Goal: Transaction & Acquisition: Purchase product/service

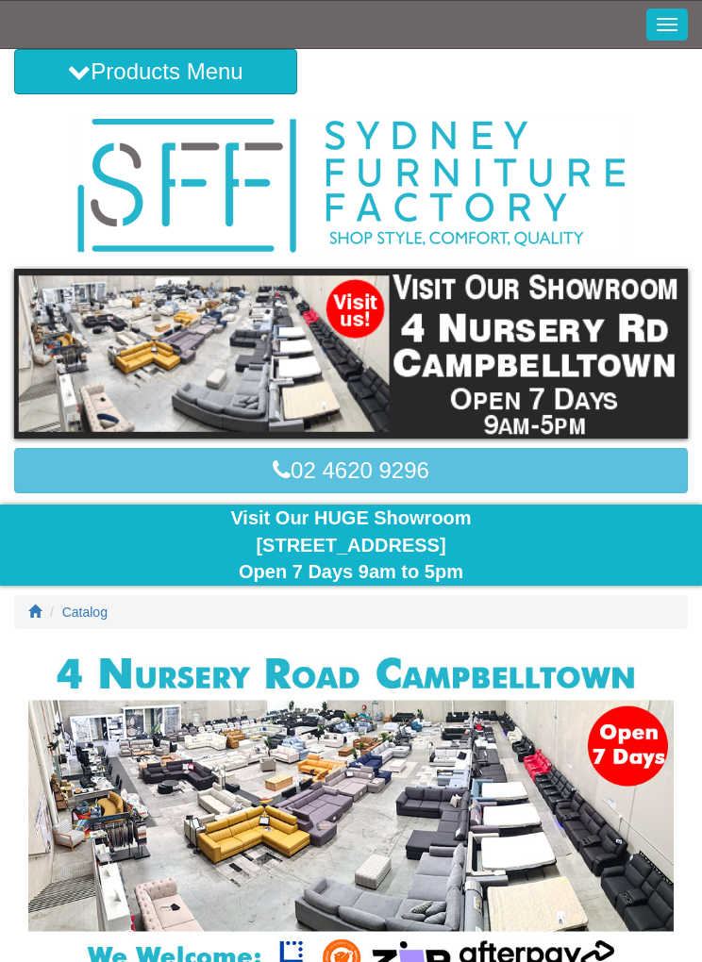
click at [651, 34] on button "Toggle Navigation" at bounding box center [666, 24] width 41 height 32
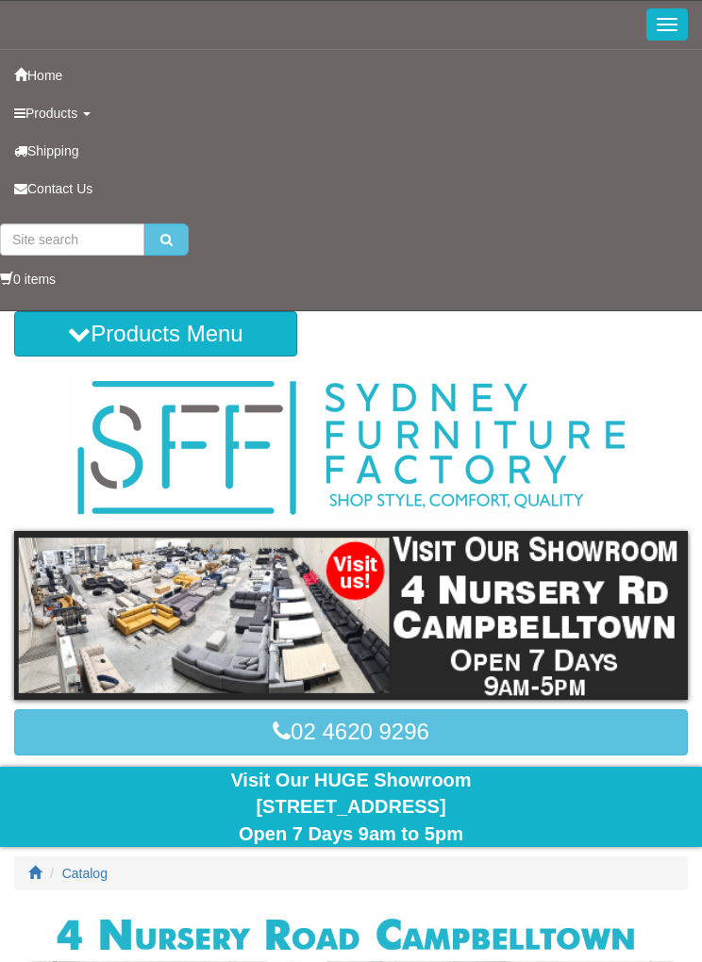
click at [88, 122] on link "Products" at bounding box center [351, 113] width 702 height 38
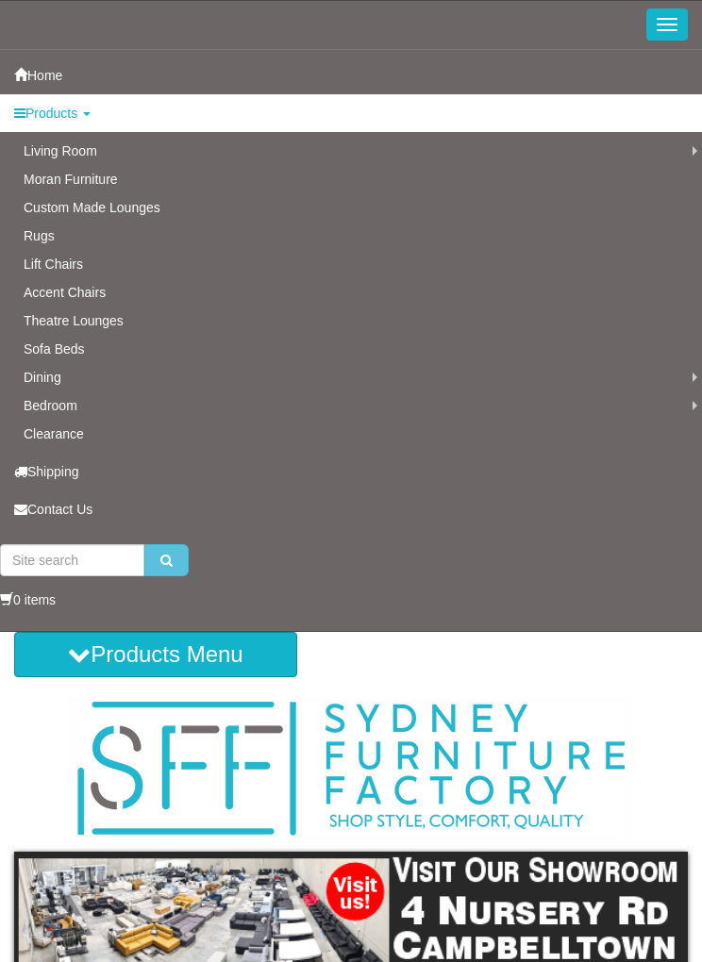
click at [0, 0] on link "Leather Lounges" at bounding box center [0, 0] width 0 height 0
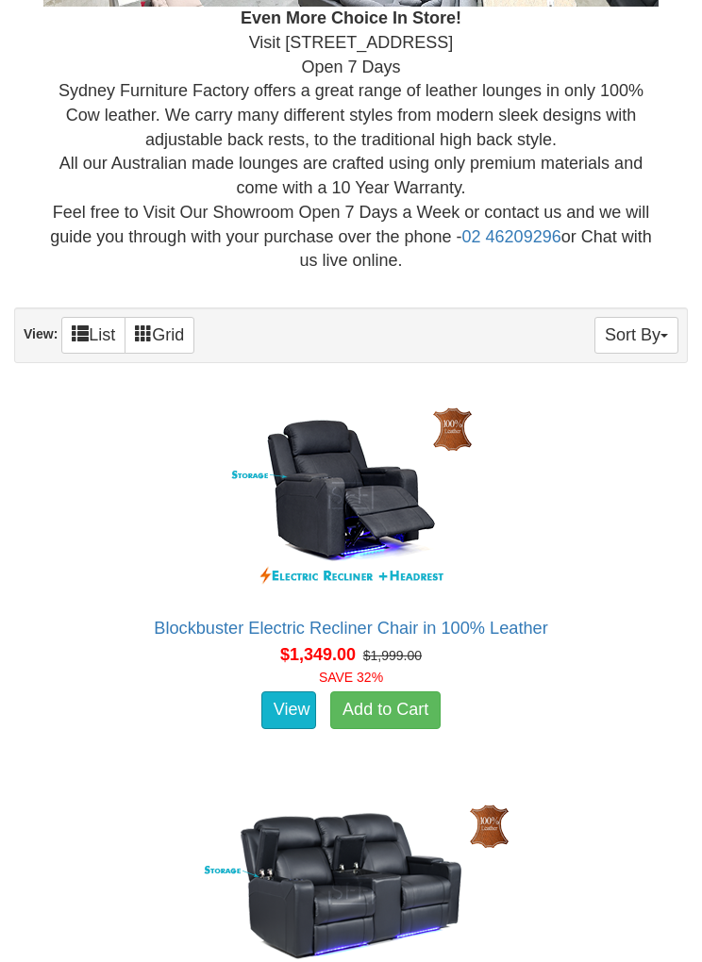
click at [627, 333] on button "Sort By" at bounding box center [636, 336] width 84 height 37
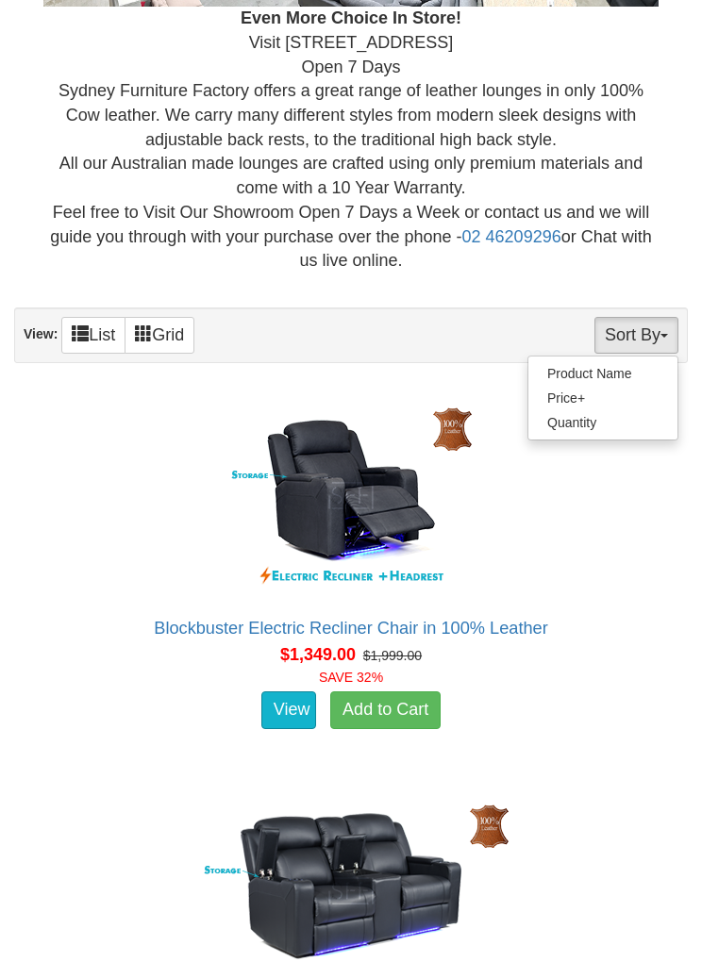
scroll to position [1241, 0]
click at [617, 386] on link "Price+" at bounding box center [602, 398] width 149 height 25
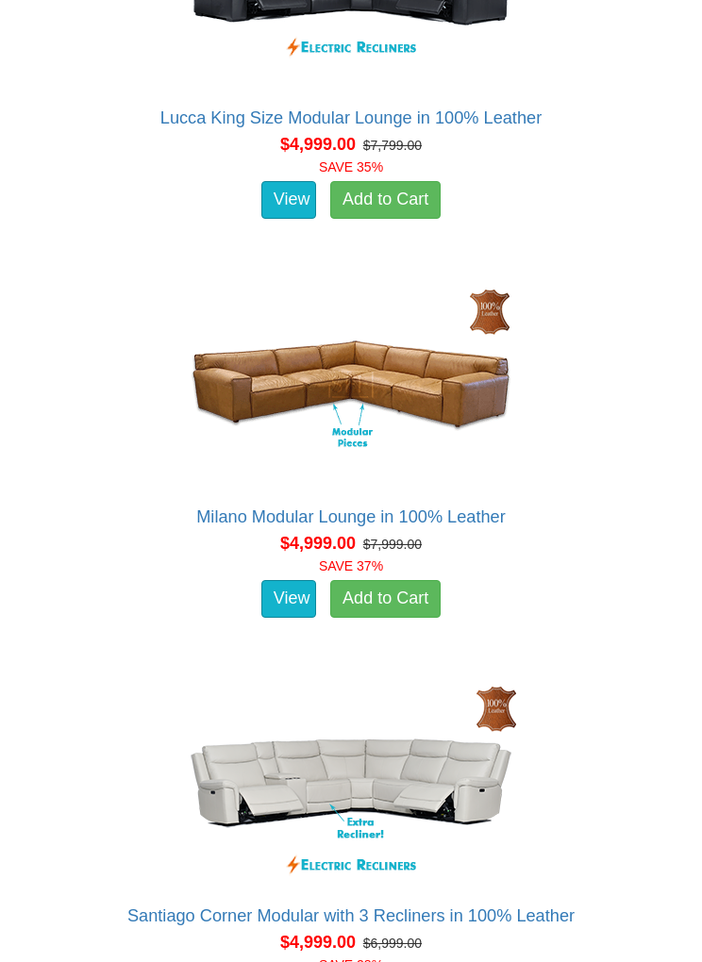
scroll to position [7735, 0]
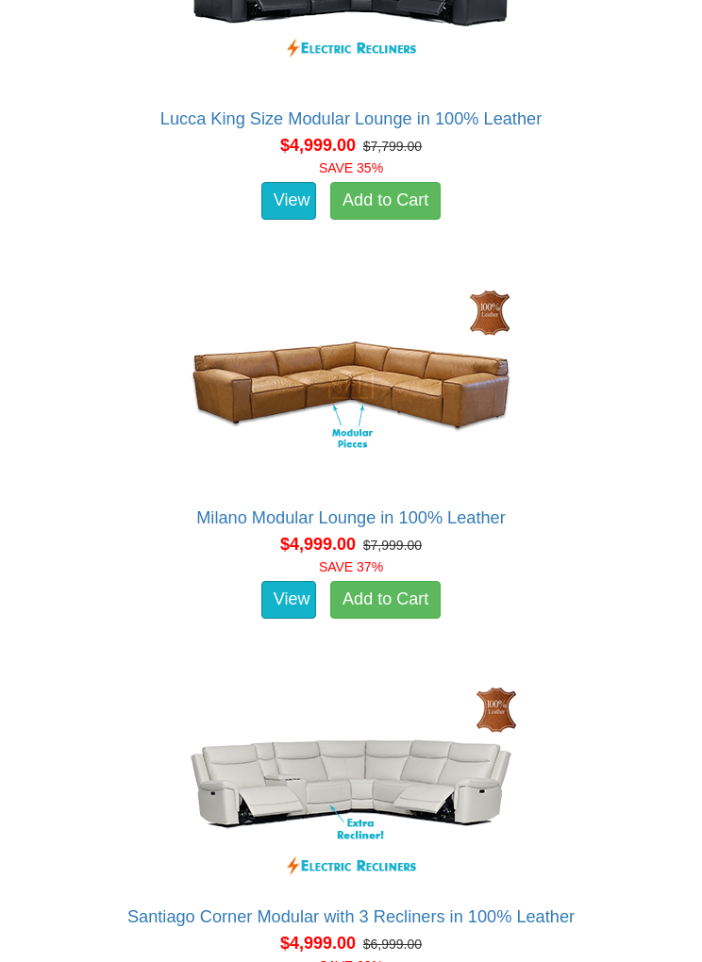
click at [445, 377] on img at bounding box center [351, 385] width 340 height 207
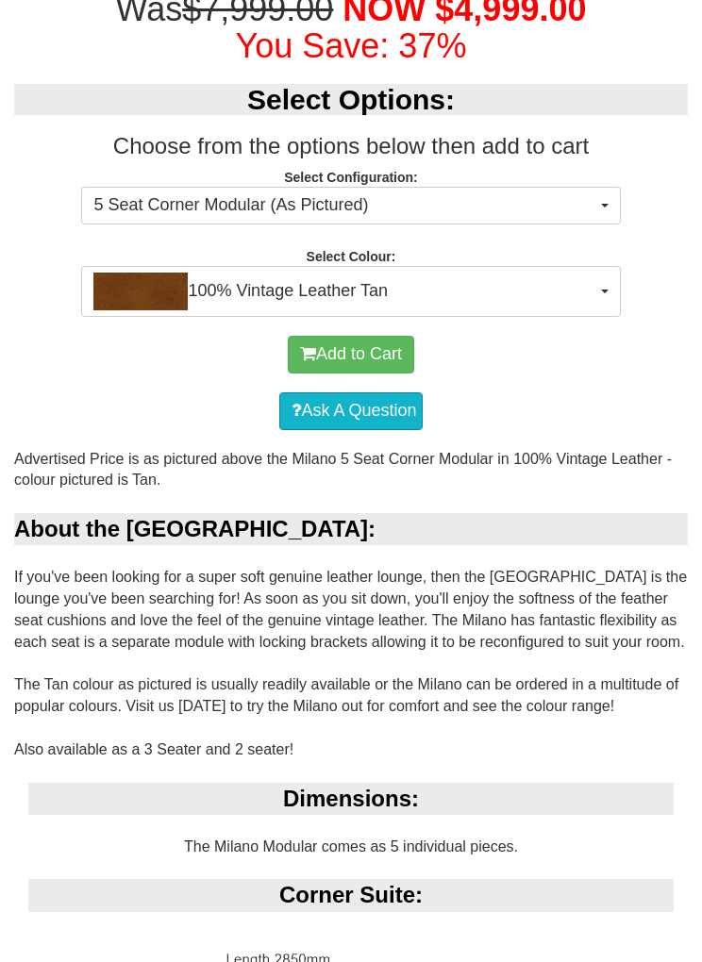
click at [595, 196] on button "5 Seat Corner Modular (As Pictured)" at bounding box center [350, 207] width 539 height 38
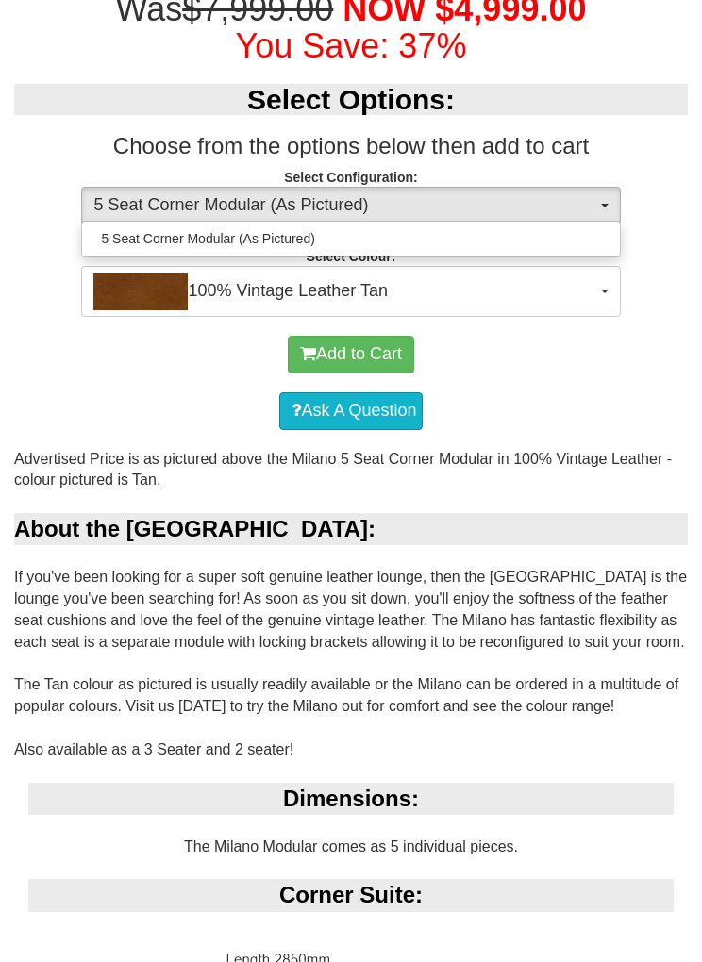
click at [494, 430] on div at bounding box center [351, 481] width 702 height 962
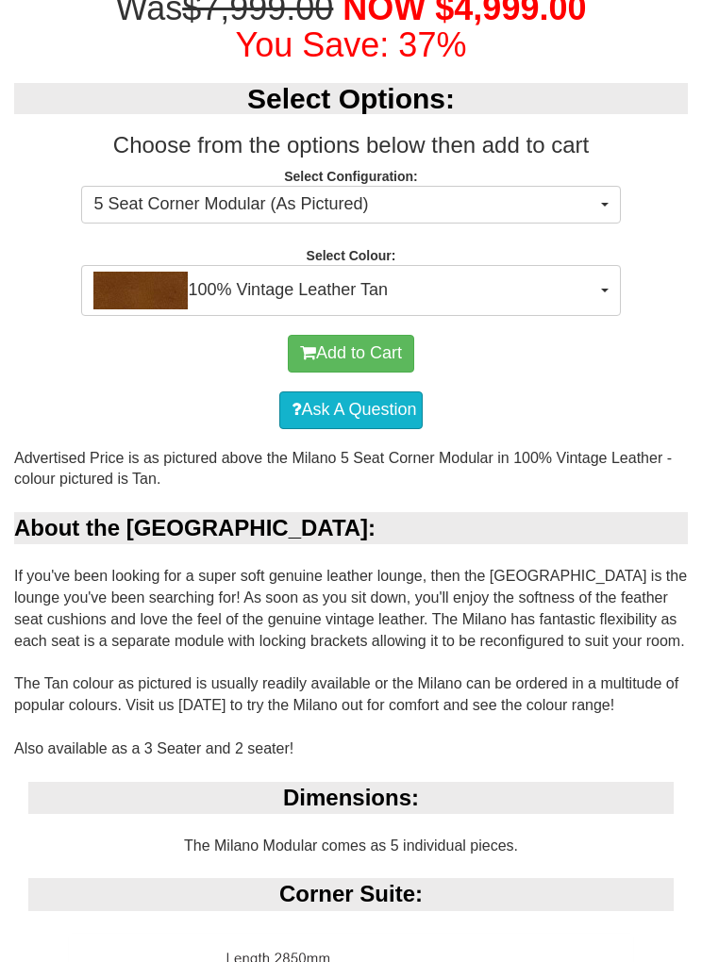
click at [598, 290] on button "100% Vintage Leather Tan" at bounding box center [350, 290] width 539 height 51
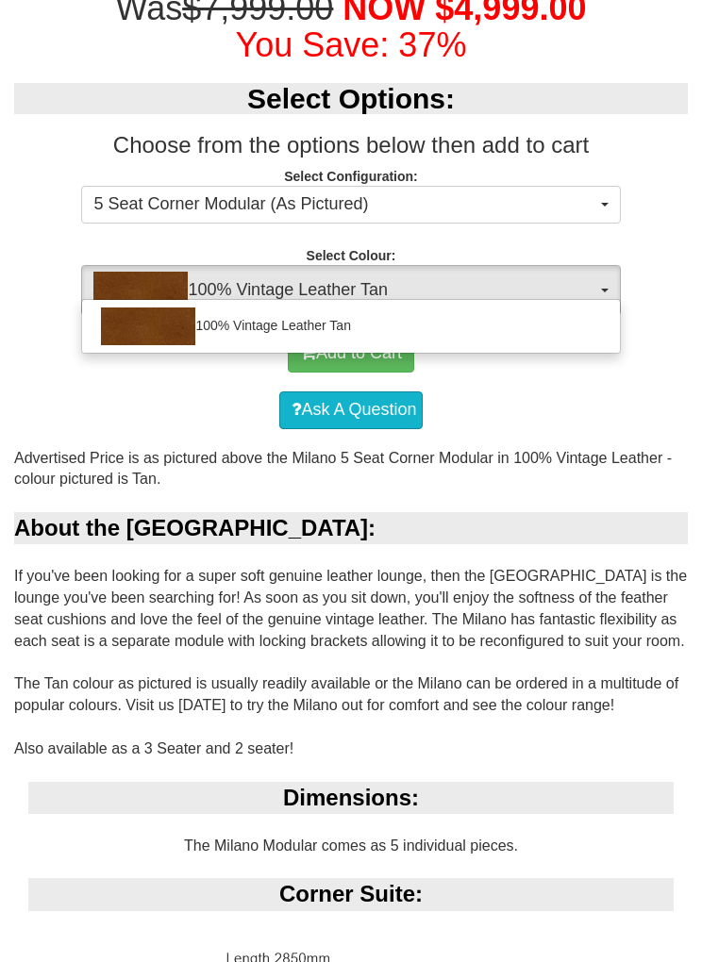
click at [584, 625] on div at bounding box center [351, 481] width 702 height 962
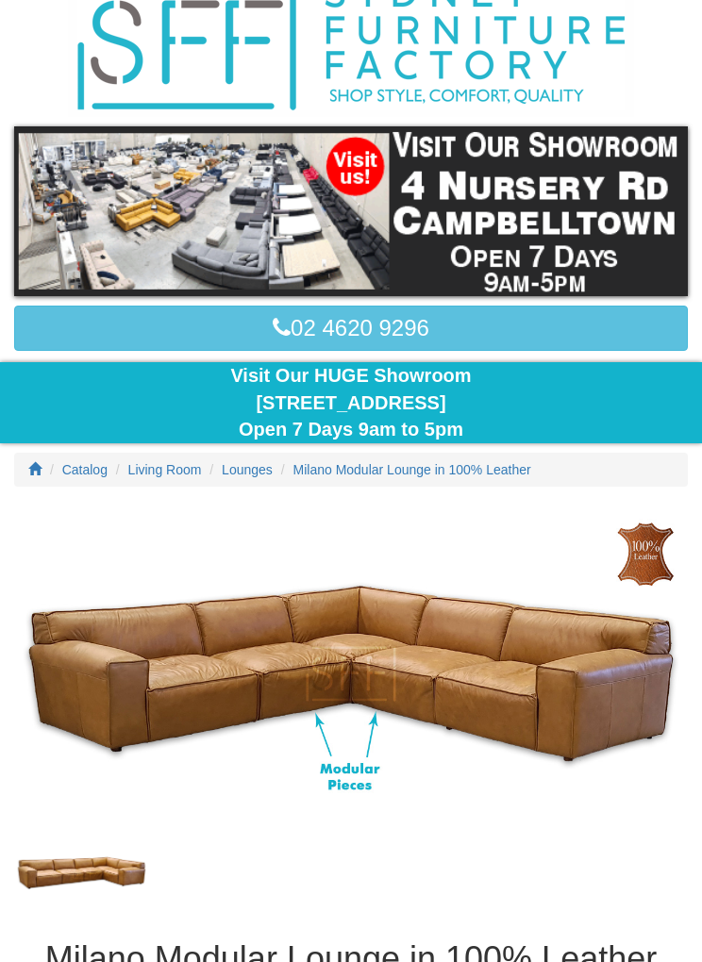
scroll to position [0, 0]
